Goal: Complete application form

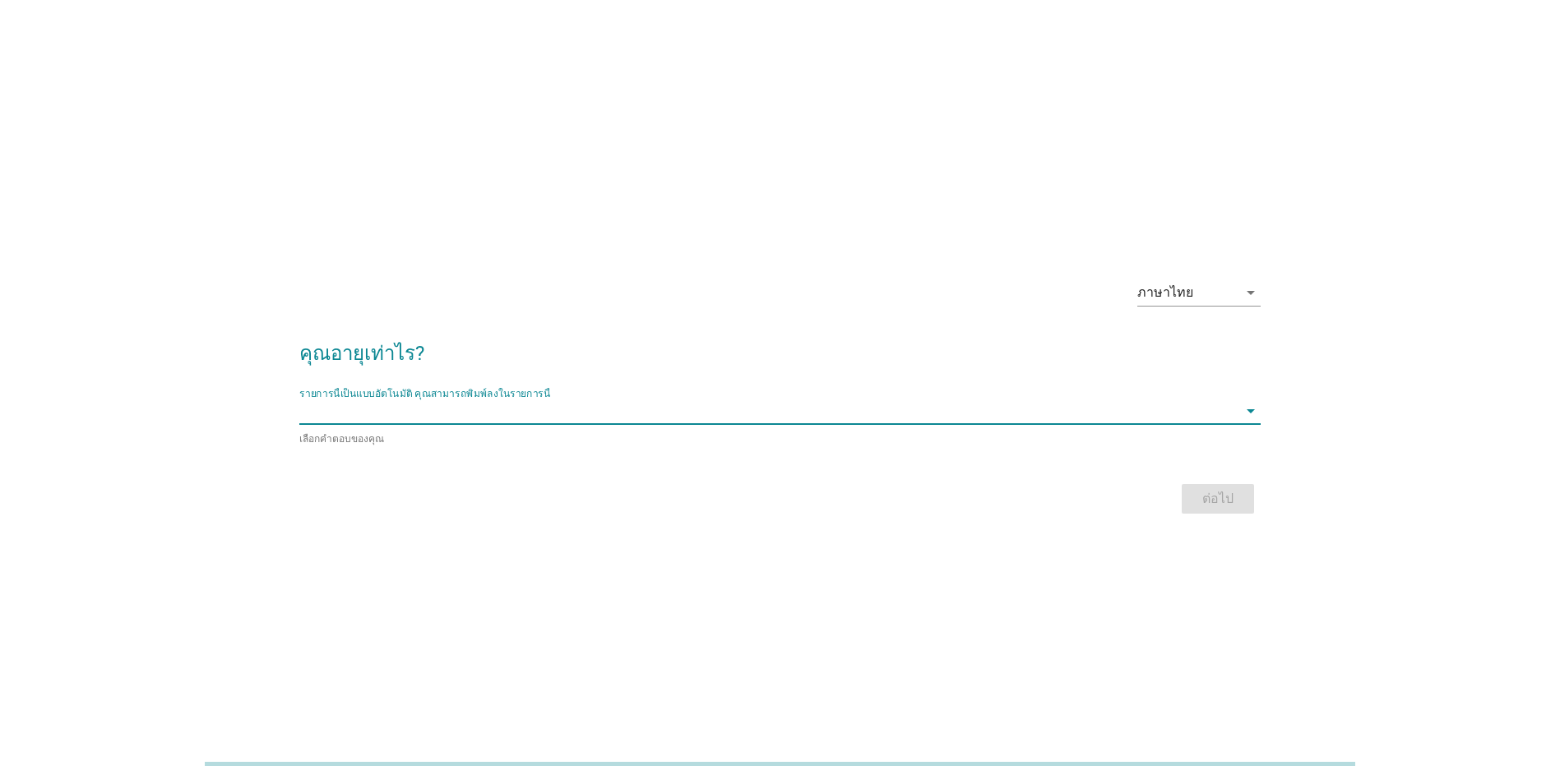
click at [463, 417] on input "รายการนี้เป็นแบบอัตโนมัติ คุณสามารถพิมพ์ลงในรายการนี้" at bounding box center [769, 411] width 939 height 26
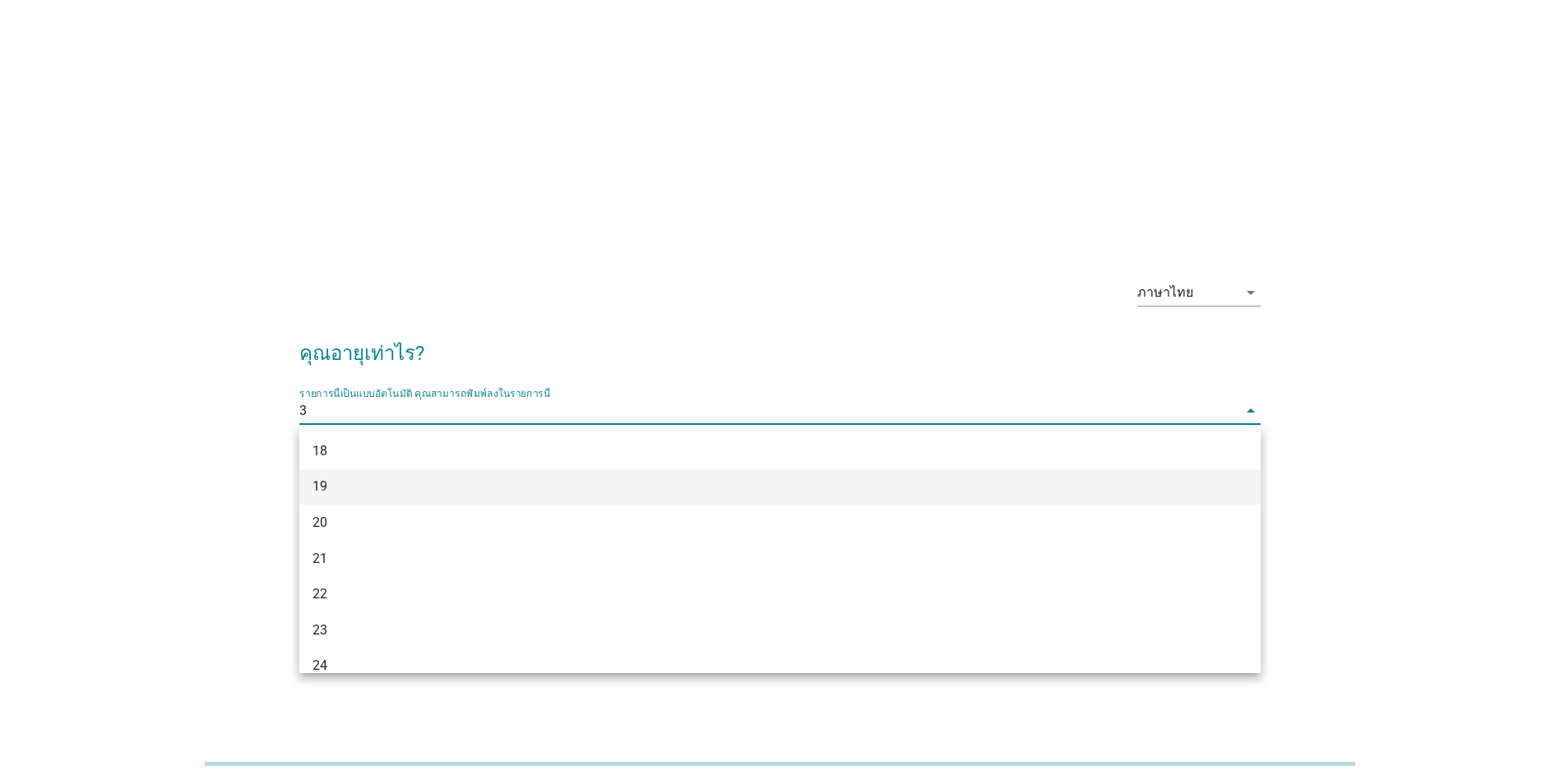
type input "35"
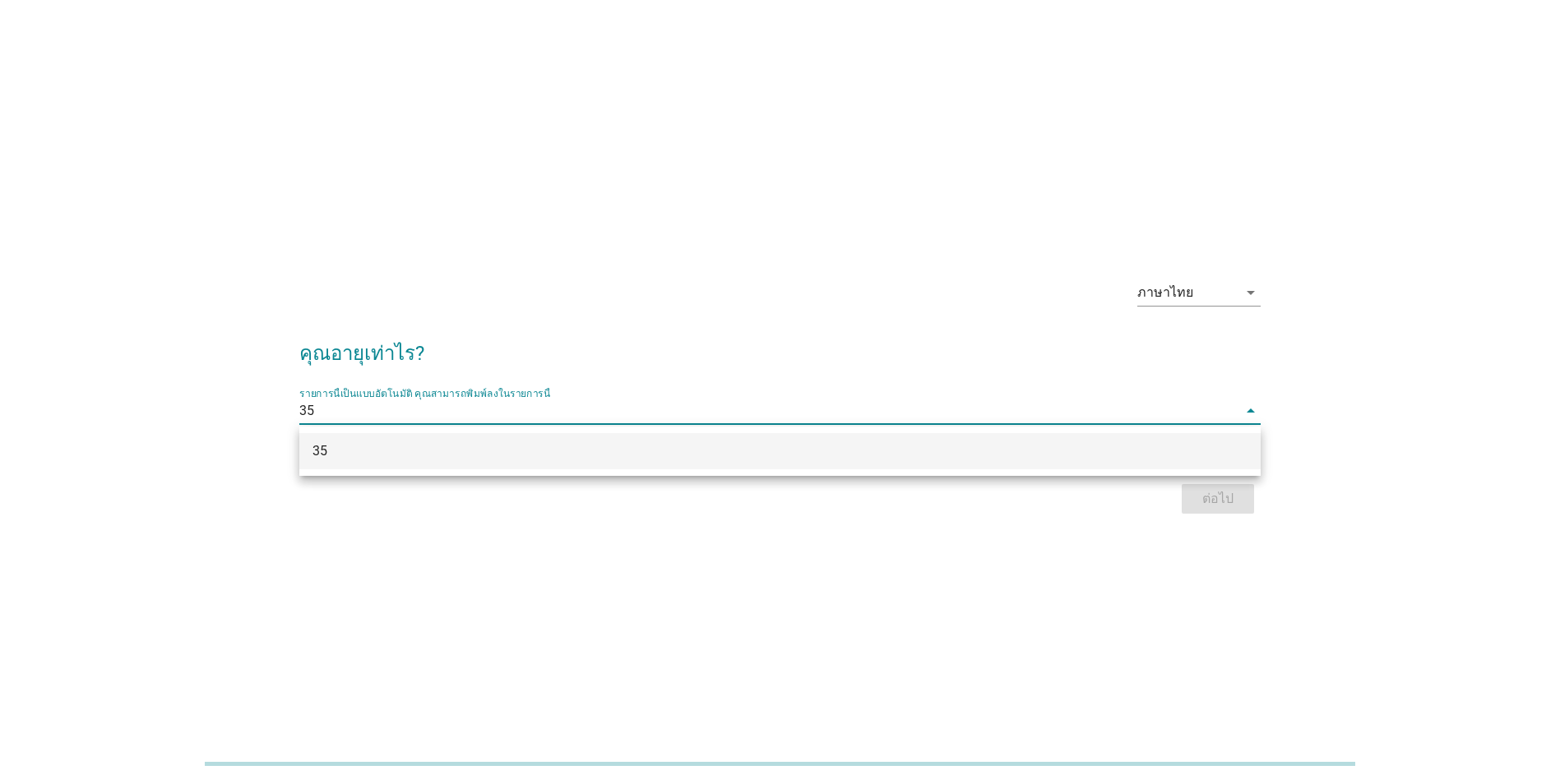
drag, startPoint x: 480, startPoint y: 450, endPoint x: 625, endPoint y: 428, distance: 146.7
click at [480, 449] on div "35" at bounding box center [740, 451] width 857 height 20
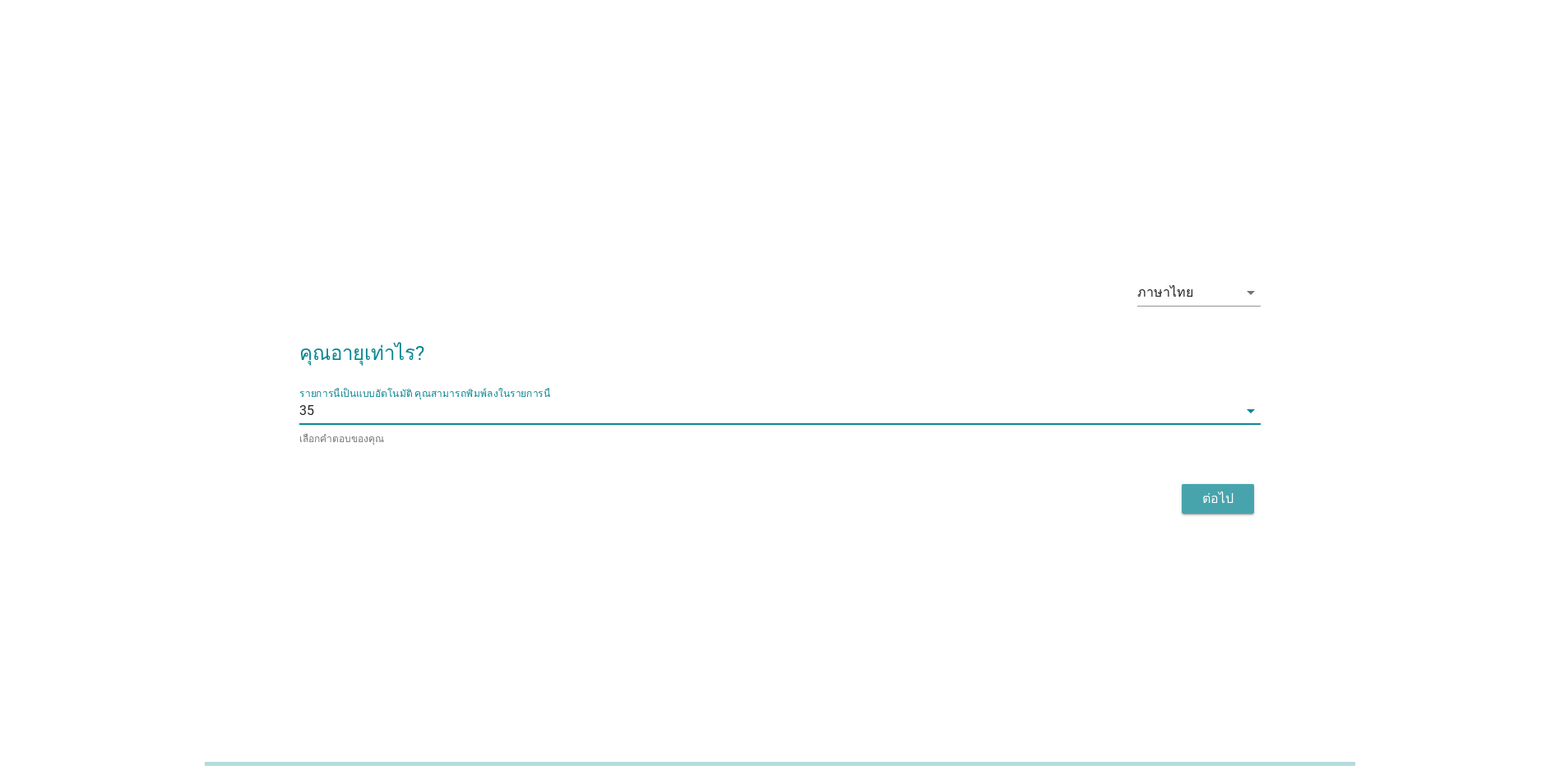
click at [1220, 506] on button "ต่อไป" at bounding box center [1218, 498] width 72 height 29
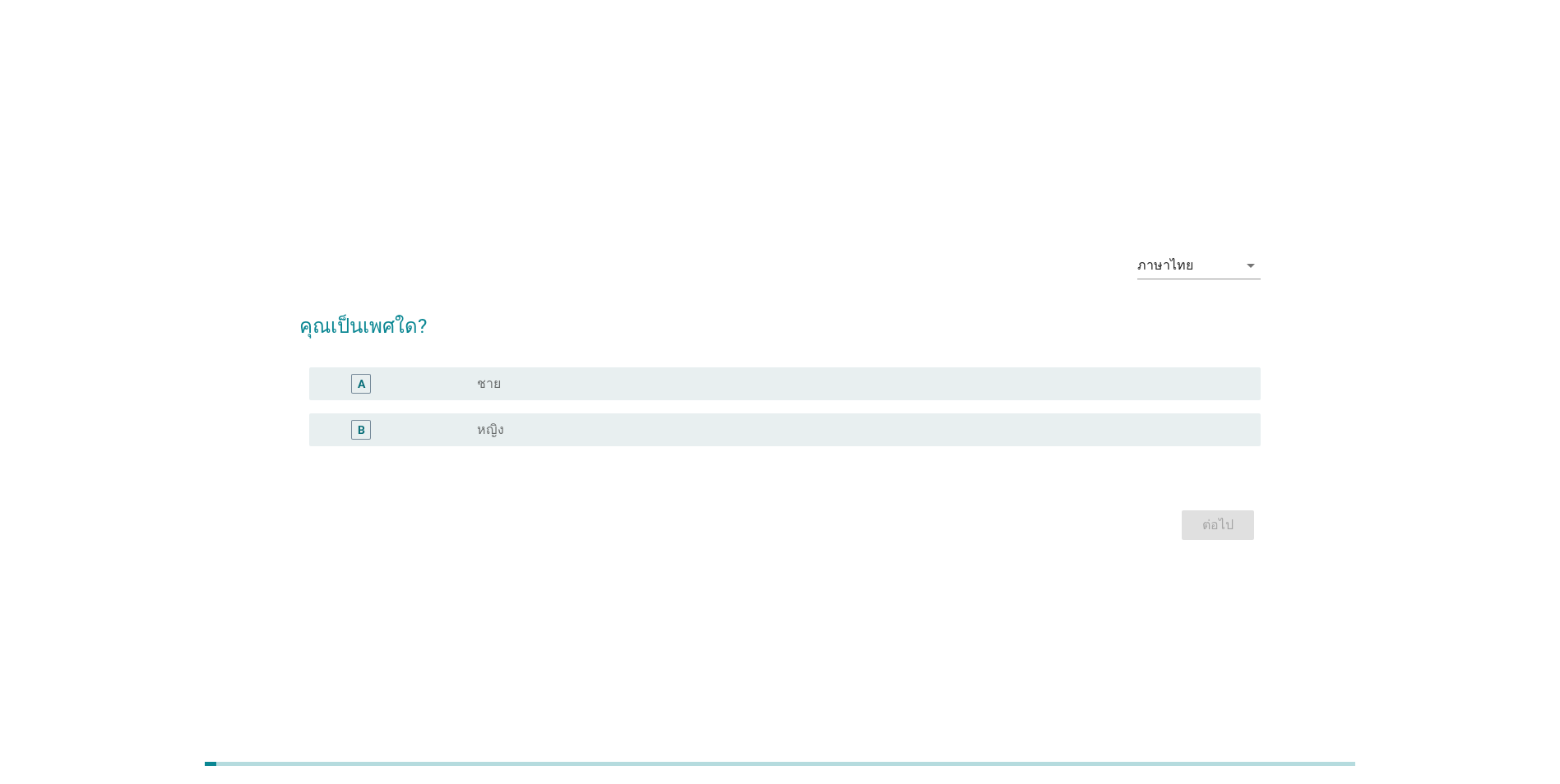
click at [460, 432] on div "B" at bounding box center [399, 430] width 154 height 20
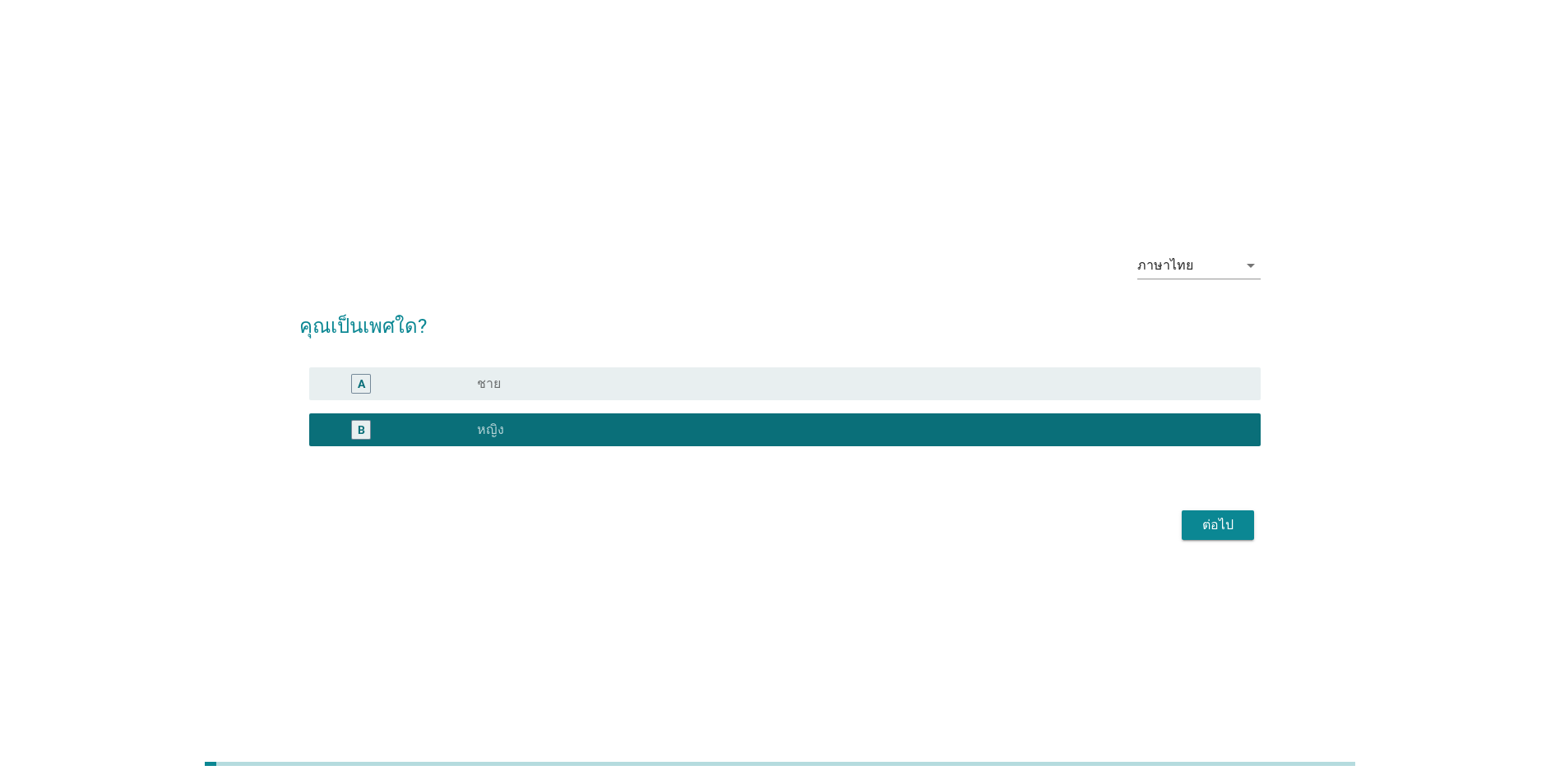
click at [1242, 524] on button "ต่อไป" at bounding box center [1218, 525] width 72 height 29
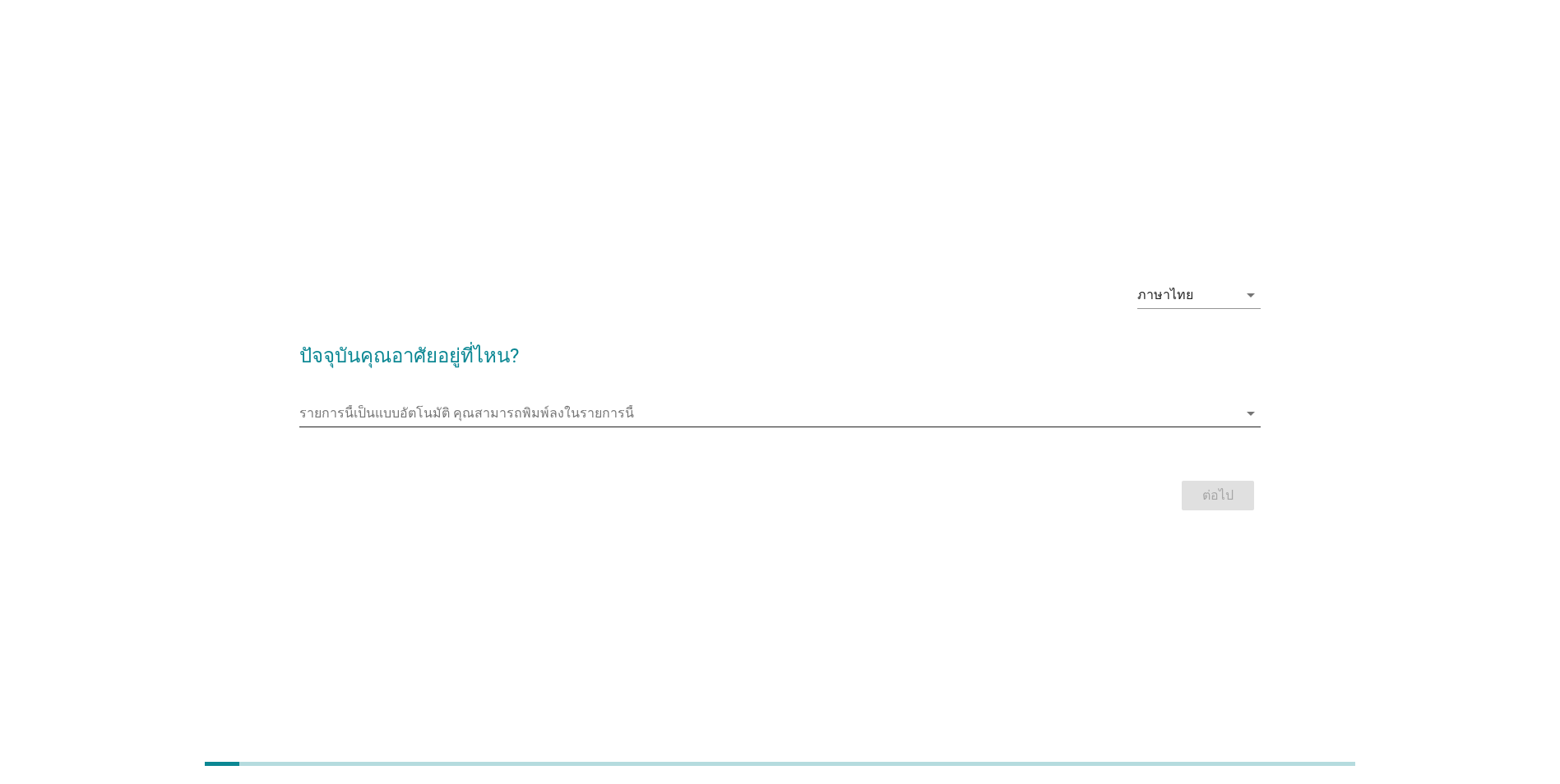
click at [455, 408] on input "รายการนี้เป็นแบบอัตโนมัติ คุณสามารถพิมพ์ลงในรายการนี้" at bounding box center [769, 412] width 939 height 26
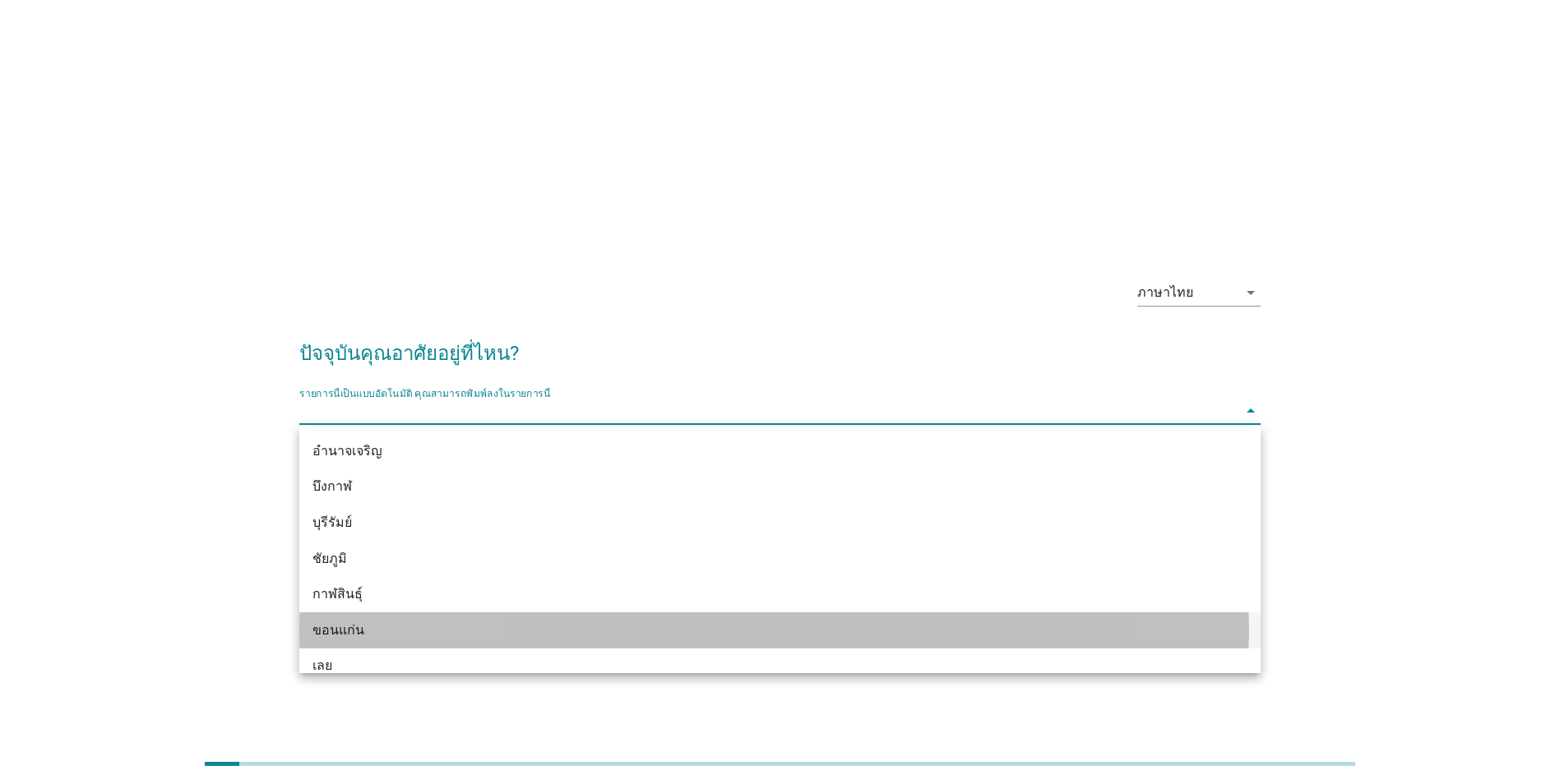
click at [374, 634] on div "ขอนแก่น" at bounding box center [740, 630] width 857 height 20
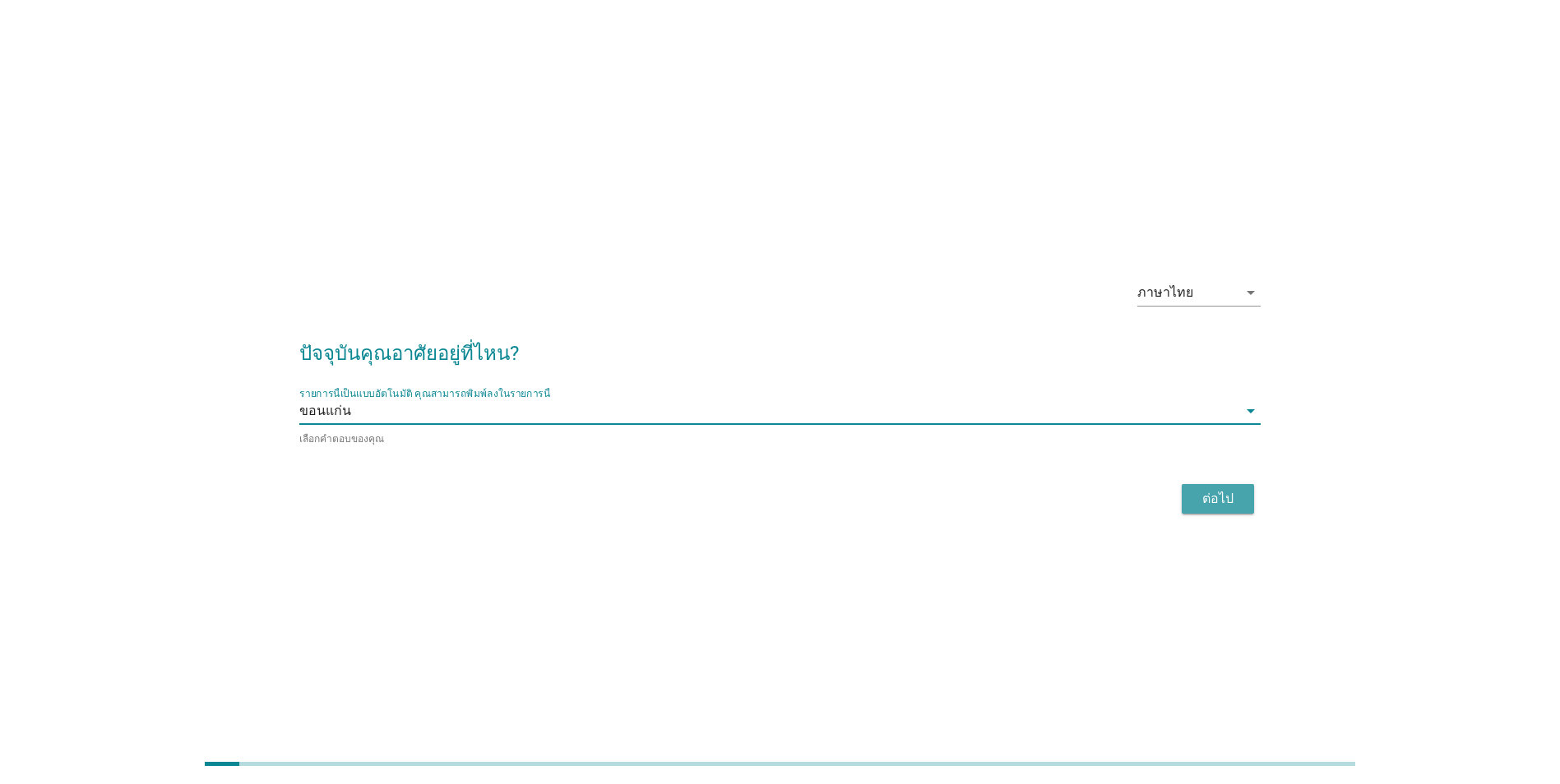
click at [1228, 505] on div "ต่อไป" at bounding box center [1218, 498] width 46 height 20
